Goal: Task Accomplishment & Management: Manage account settings

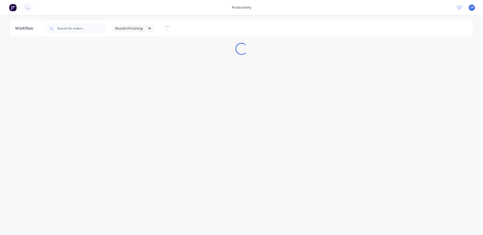
click at [148, 28] on icon at bounding box center [150, 29] width 4 height 2
click at [126, 66] on button "None" at bounding box center [143, 66] width 54 height 6
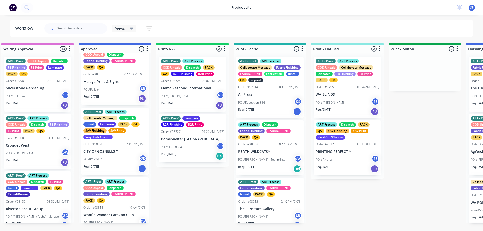
scroll to position [25, 0]
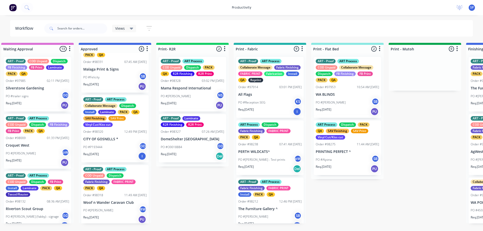
click at [111, 129] on div "ART - Proof ART Process Collaborate Message Dispatch Install Laminate PACK QA S…" at bounding box center [114, 128] width 67 height 67
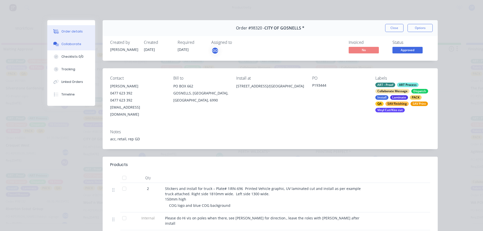
click at [64, 43] on div "Collaborate" at bounding box center [71, 44] width 20 height 5
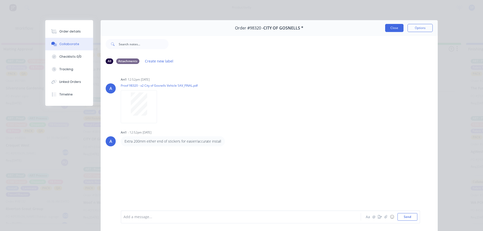
click at [398, 25] on button "Close" at bounding box center [394, 28] width 18 height 8
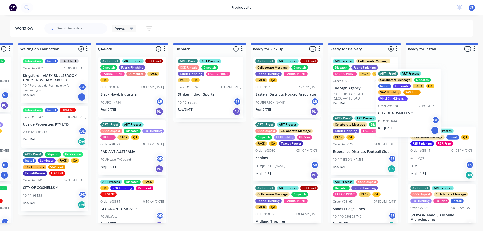
scroll to position [0, 1258]
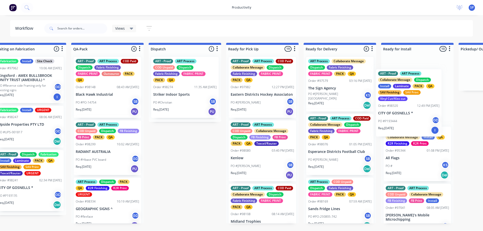
drag, startPoint x: 103, startPoint y: 143, endPoint x: 400, endPoint y: 117, distance: 297.7
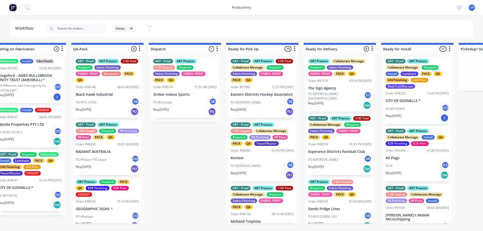
drag, startPoint x: 317, startPoint y: 230, endPoint x: 327, endPoint y: 228, distance: 10.3
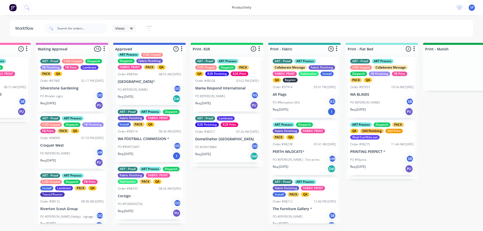
scroll to position [262, 0]
click at [147, 198] on p "Corsign" at bounding box center [149, 196] width 63 height 4
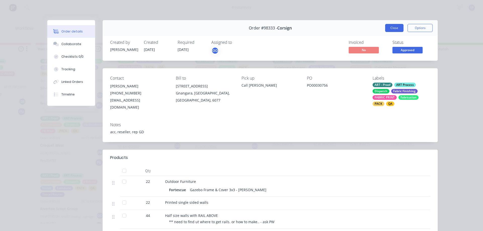
click at [387, 27] on button "Close" at bounding box center [394, 28] width 18 height 8
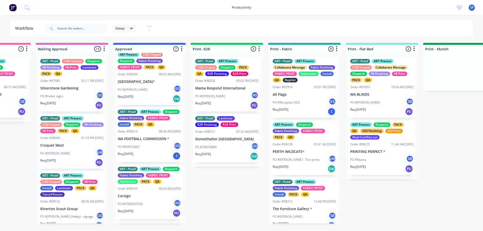
click at [150, 142] on div "PO #WAFC5663 GD" at bounding box center [149, 147] width 63 height 10
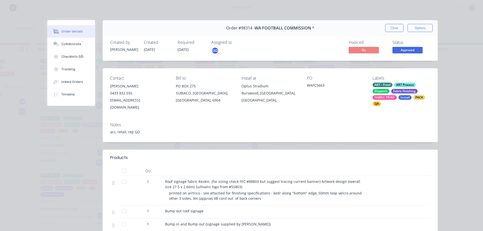
click at [395, 28] on button "Close" at bounding box center [394, 28] width 18 height 8
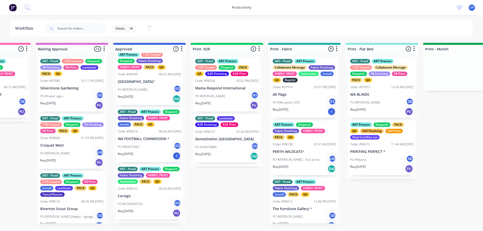
click at [145, 87] on p "PO #[PERSON_NAME]" at bounding box center [133, 89] width 30 height 5
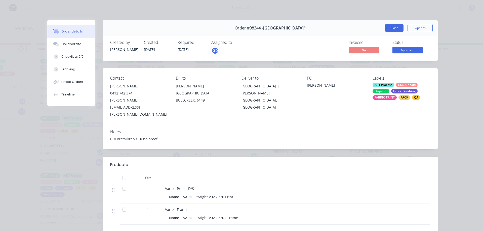
click at [395, 28] on button "Close" at bounding box center [394, 28] width 18 height 8
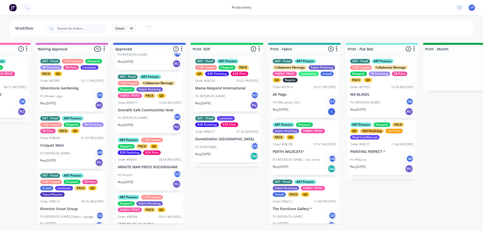
scroll to position [111, 0]
click at [146, 117] on div "PO #[PERSON_NAME] NS" at bounding box center [149, 118] width 63 height 10
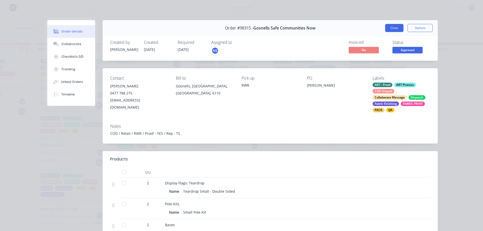
click at [399, 28] on button "Close" at bounding box center [394, 28] width 18 height 8
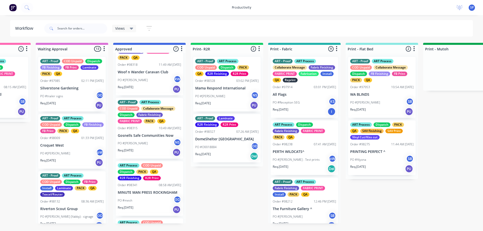
scroll to position [61, 0]
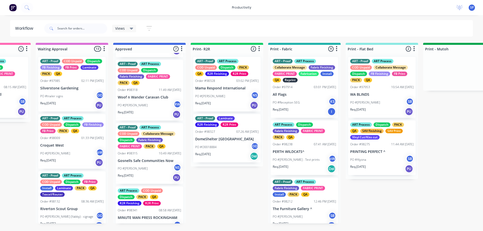
click at [150, 95] on p "Woof n Wander Caravan Club" at bounding box center [149, 97] width 63 height 4
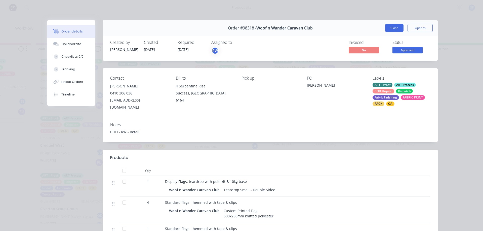
click at [392, 29] on button "Close" at bounding box center [394, 28] width 18 height 8
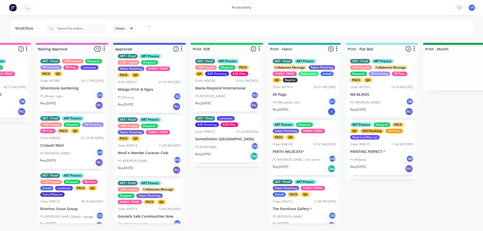
scroll to position [0, 0]
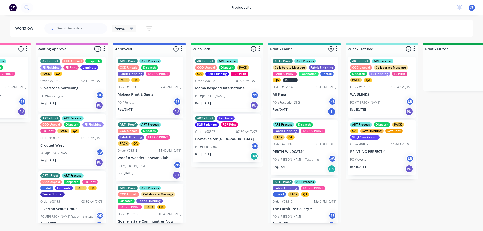
click at [144, 103] on div "PO #Felicity SB" at bounding box center [149, 103] width 63 height 10
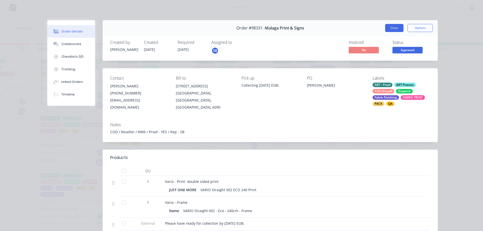
click at [395, 28] on button "Close" at bounding box center [394, 28] width 18 height 8
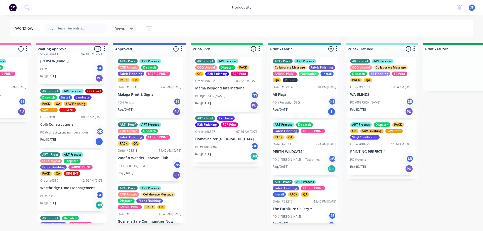
scroll to position [277, 0]
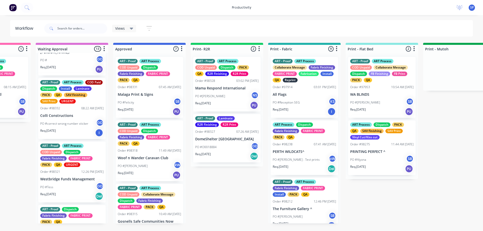
click at [68, 118] on p "Colli Constructions" at bounding box center [71, 116] width 63 height 4
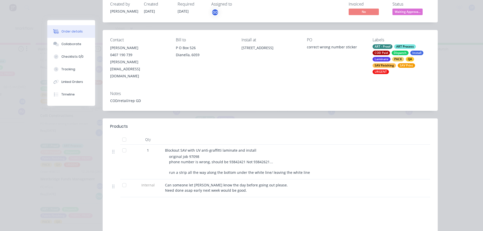
scroll to position [50, 0]
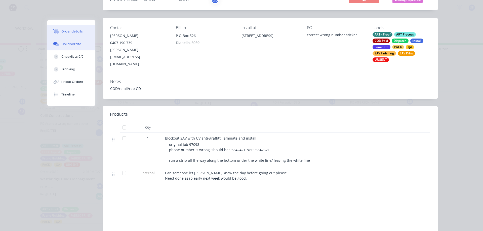
click at [71, 41] on button "Collaborate" at bounding box center [71, 44] width 48 height 13
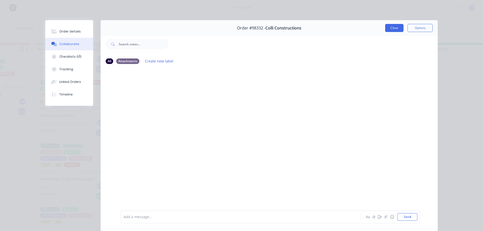
click at [390, 27] on button "Close" at bounding box center [394, 28] width 18 height 8
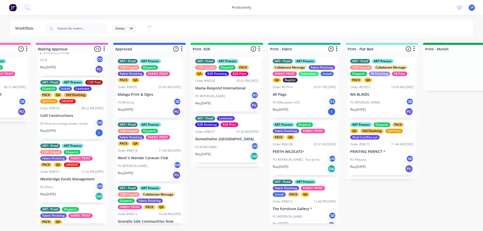
click at [78, 118] on p "Colli Constructions" at bounding box center [71, 116] width 63 height 4
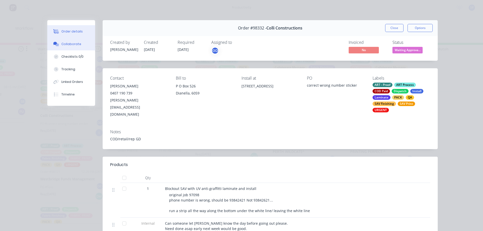
click at [74, 42] on div "Collaborate" at bounding box center [71, 44] width 20 height 5
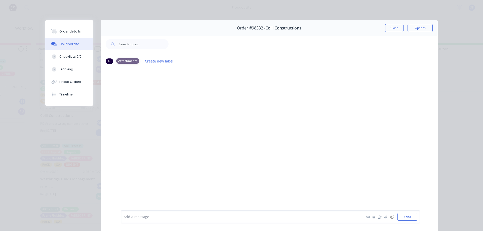
click at [132, 62] on div "Attachments" at bounding box center [127, 61] width 23 height 6
click at [108, 61] on div "All" at bounding box center [110, 61] width 8 height 6
click at [67, 32] on div "Order details" at bounding box center [69, 31] width 21 height 5
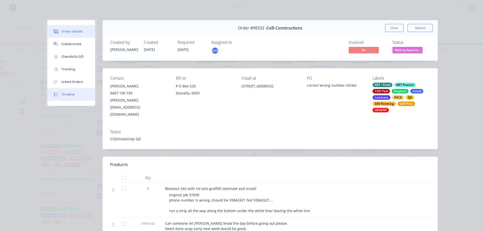
click at [68, 91] on button "Timeline" at bounding box center [71, 94] width 48 height 13
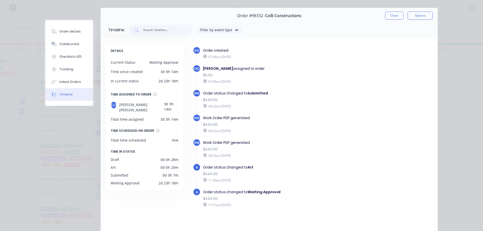
scroll to position [25, 0]
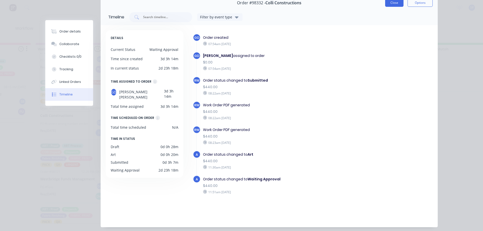
click at [393, 2] on button "Close" at bounding box center [394, 3] width 18 height 8
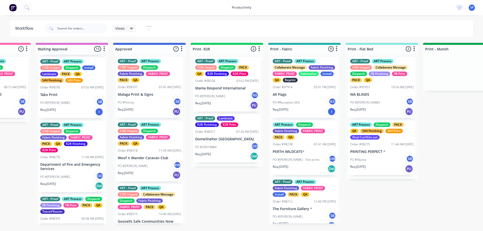
scroll to position [554, 0]
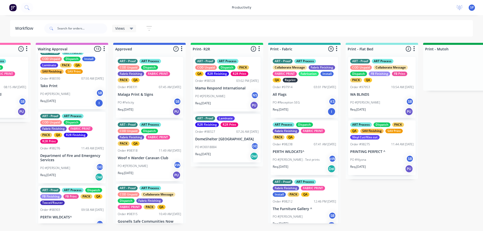
click at [66, 99] on div "PO #[PERSON_NAME] SB" at bounding box center [71, 94] width 63 height 10
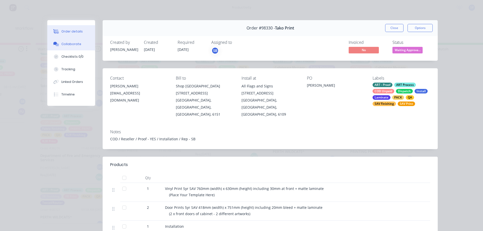
click at [70, 43] on div "Collaborate" at bounding box center [71, 44] width 20 height 5
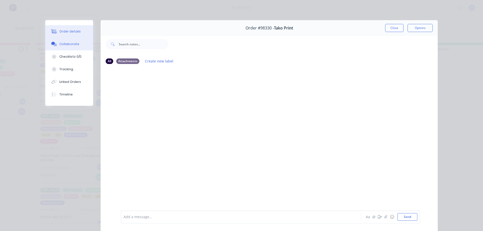
click at [70, 32] on div "Order details" at bounding box center [69, 31] width 21 height 5
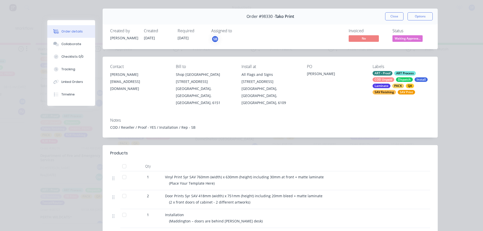
scroll to position [25, 0]
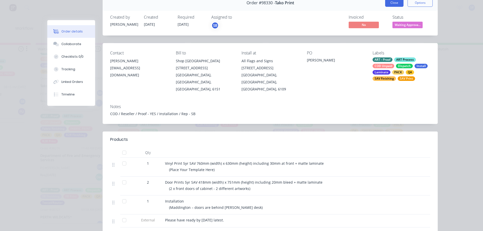
click at [397, 0] on button "Close" at bounding box center [394, 3] width 18 height 8
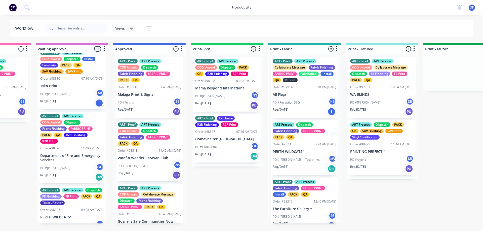
click at [290, 21] on div "Views Save new view None edit Mutoh/Finishing (Default) edit ART DEPT edit Bann…" at bounding box center [258, 28] width 430 height 15
